Goal: Task Accomplishment & Management: Complete application form

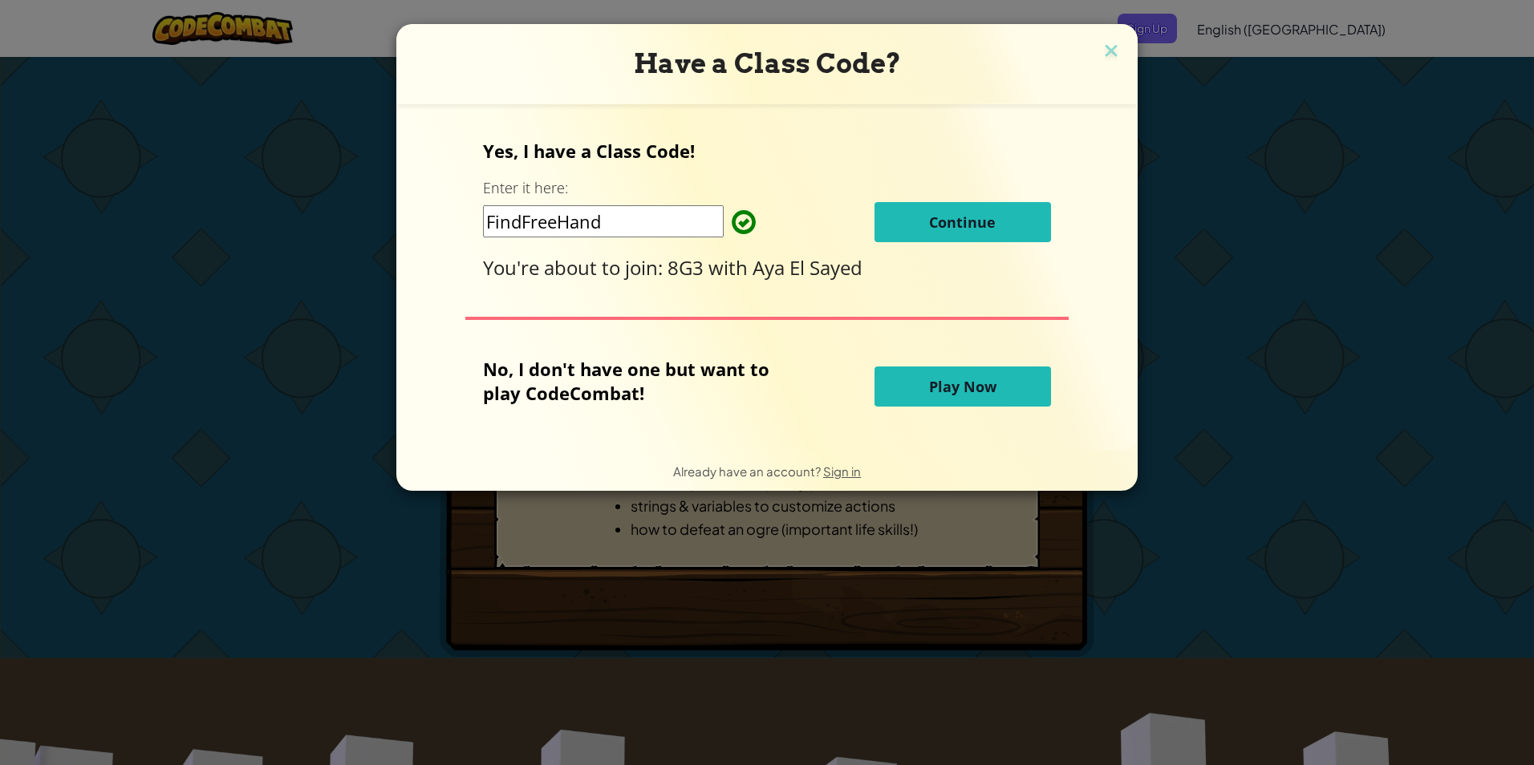
click at [952, 213] on span "Continue" at bounding box center [962, 222] width 67 height 19
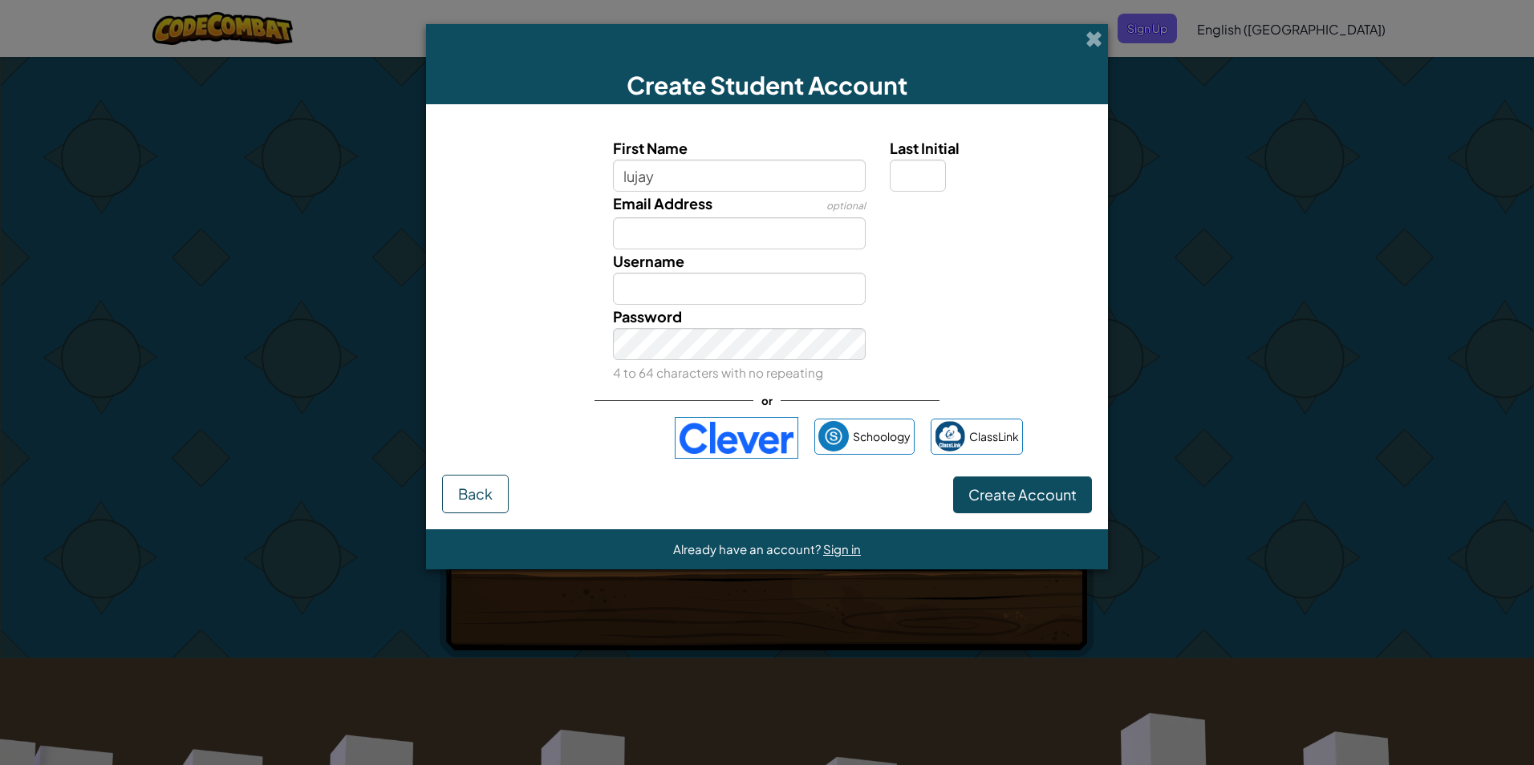
type input "lujayn"
type input "[EMAIL_ADDRESS][DOMAIN_NAME]"
type input "lujayn"
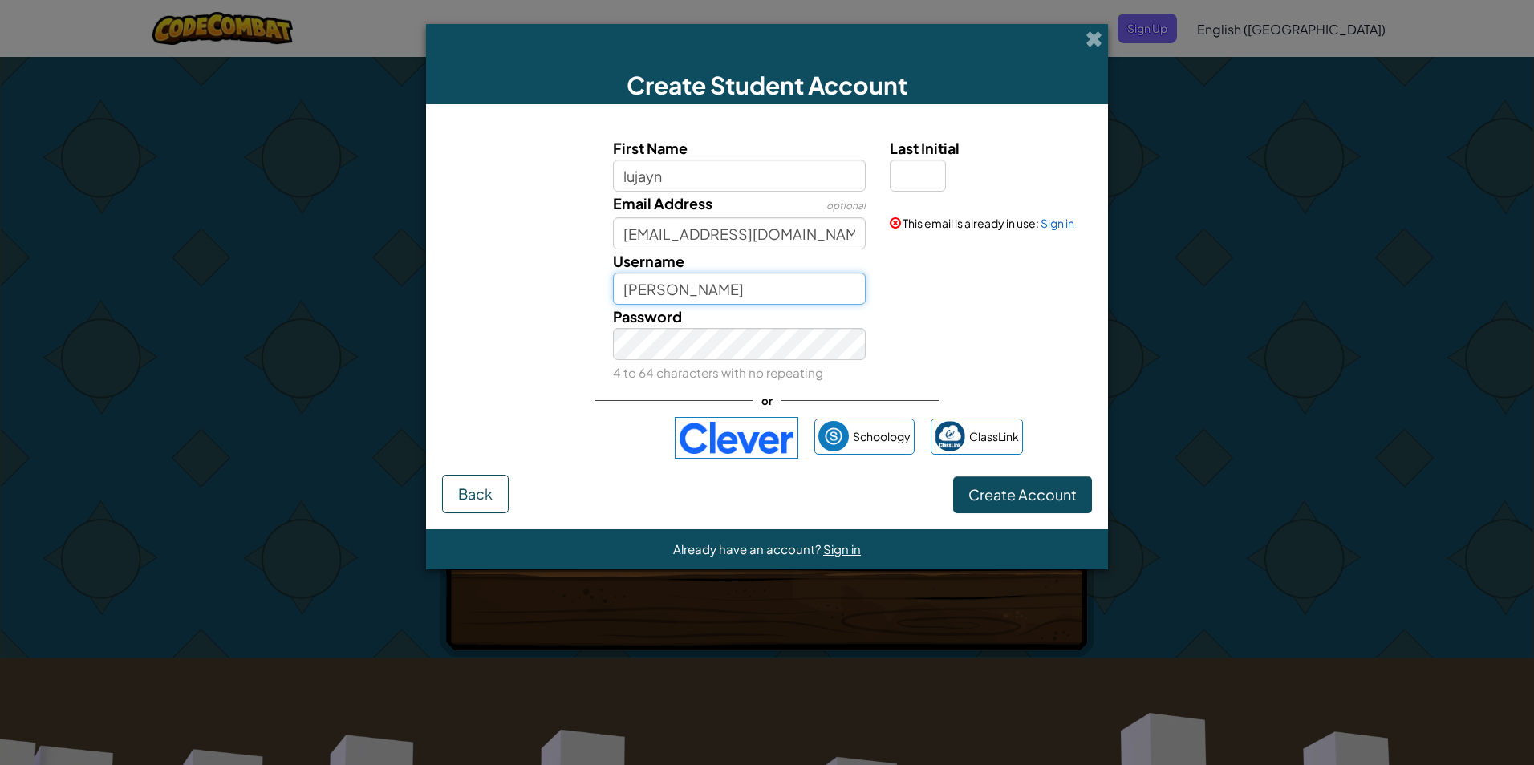
click at [733, 290] on input "[PERSON_NAME]" at bounding box center [740, 289] width 254 height 32
type input "Lujayn241211"
click at [1074, 227] on link "Sign in" at bounding box center [1058, 223] width 34 height 14
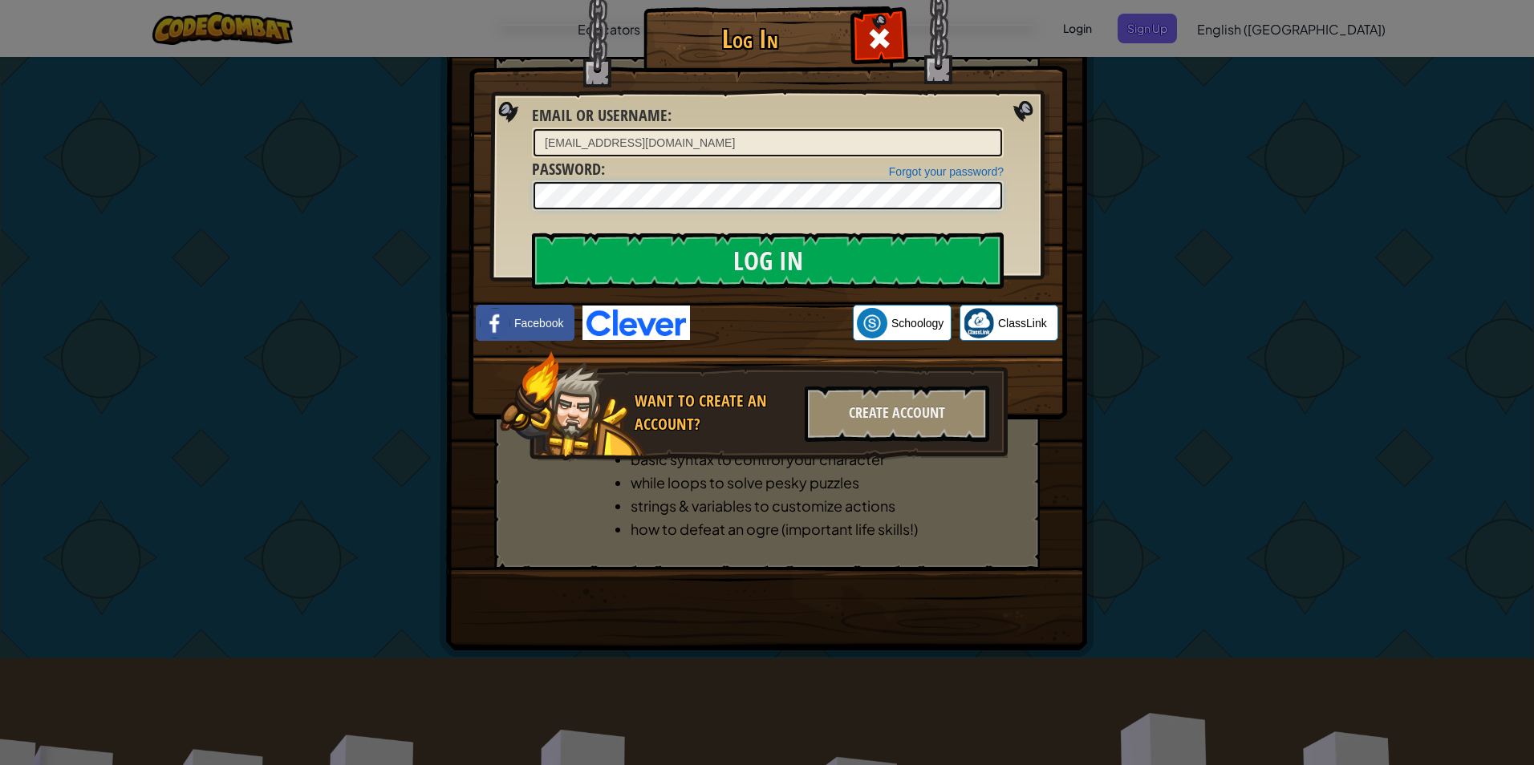
click at [532, 233] on input "Log In" at bounding box center [768, 261] width 472 height 56
click at [811, 269] on input "Log In" at bounding box center [768, 261] width 472 height 56
